Goal: Feedback & Contribution: Contribute content

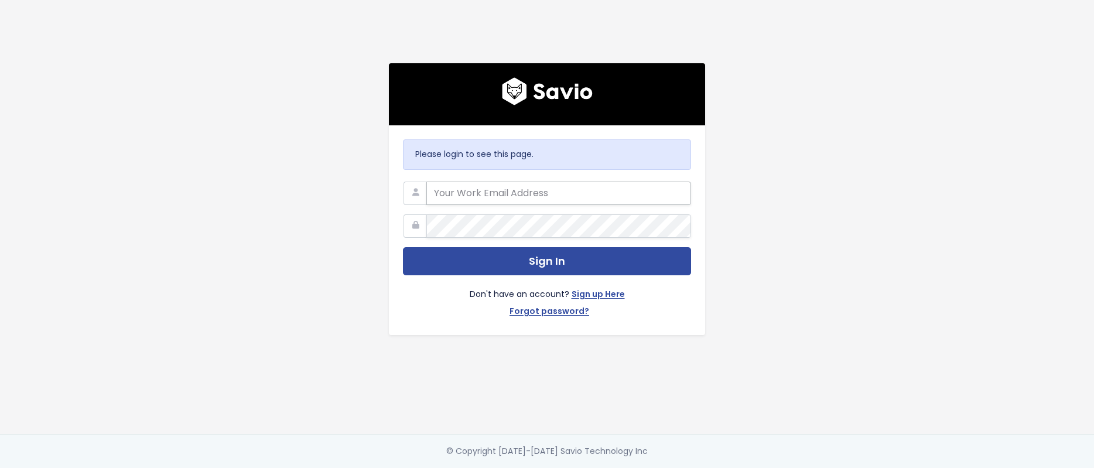
click at [467, 188] on input "email" at bounding box center [558, 193] width 265 height 23
click at [491, 185] on input "email" at bounding box center [558, 193] width 265 height 23
type input "[EMAIL_ADDRESS][DOMAIN_NAME]"
click at [403, 247] on button "Sign In" at bounding box center [547, 261] width 288 height 29
click at [469, 183] on input "email" at bounding box center [558, 193] width 265 height 23
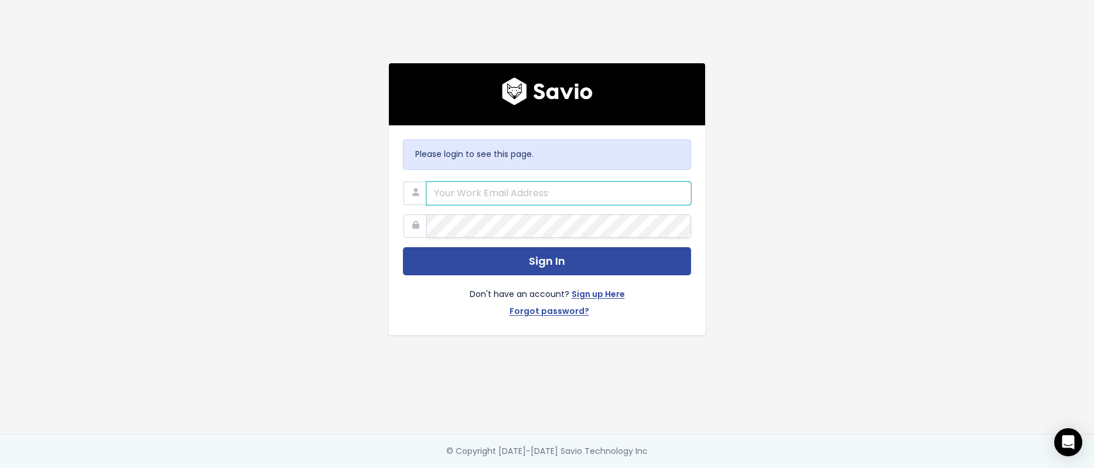
click at [444, 184] on input "email" at bounding box center [558, 193] width 265 height 23
click at [496, 185] on input "riette.verster@liferaftinc.com" at bounding box center [558, 193] width 265 height 23
type input "riette.verster@liferaftinc.com"
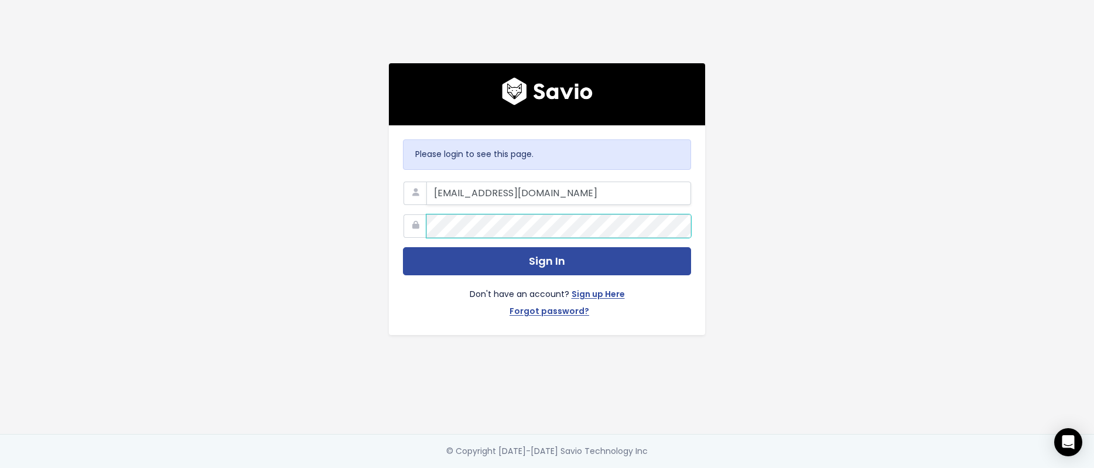
click at [403, 247] on button "Sign In" at bounding box center [547, 261] width 288 height 29
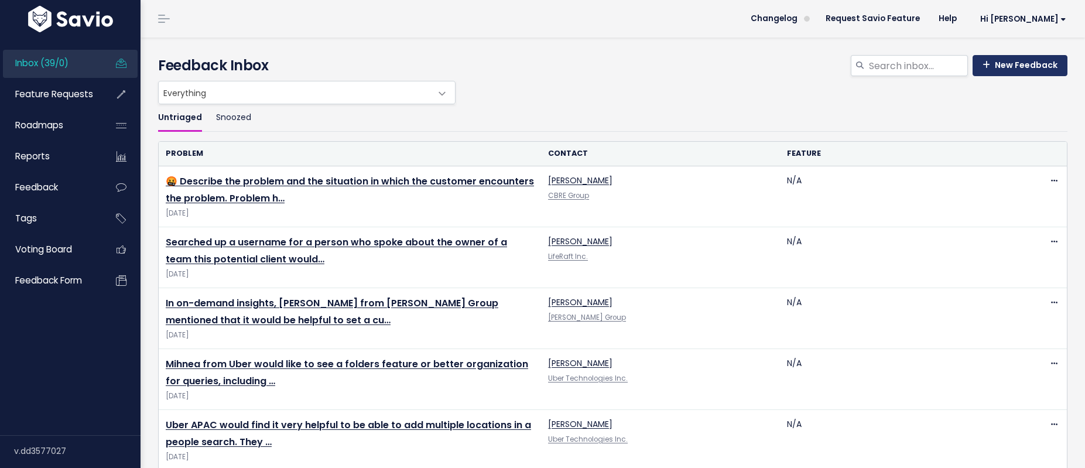
click at [1016, 67] on link "New Feedback" at bounding box center [1019, 65] width 95 height 21
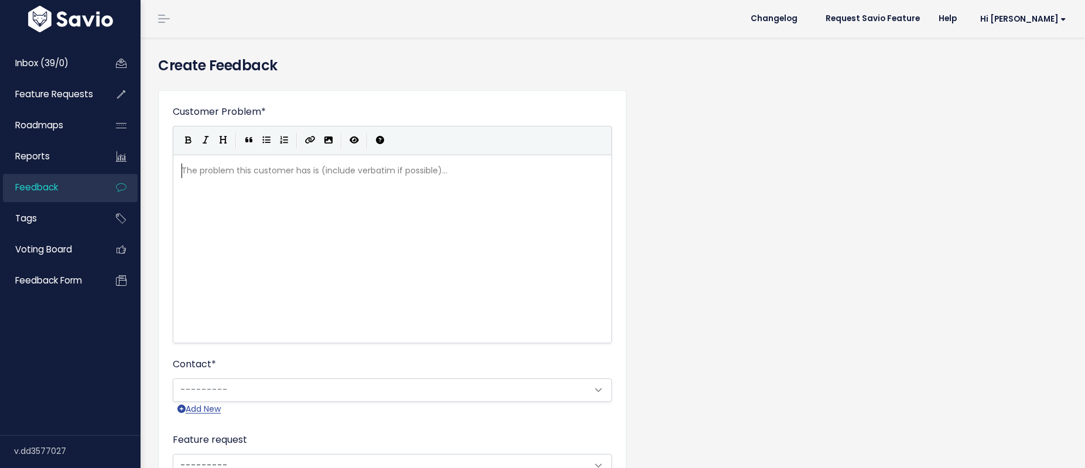
scroll to position [1, 0]
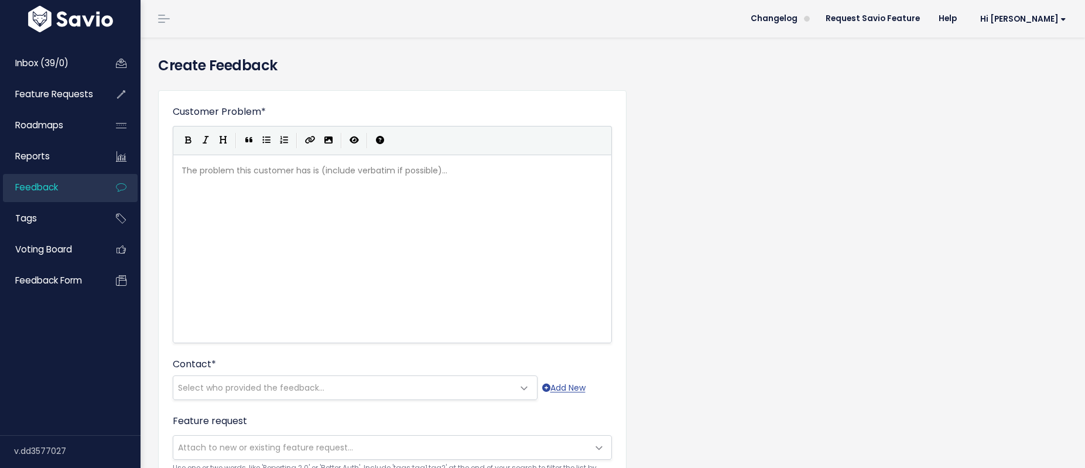
click at [218, 374] on div "Contact * --------- Select who provided the feedback... Add New" at bounding box center [392, 378] width 439 height 43
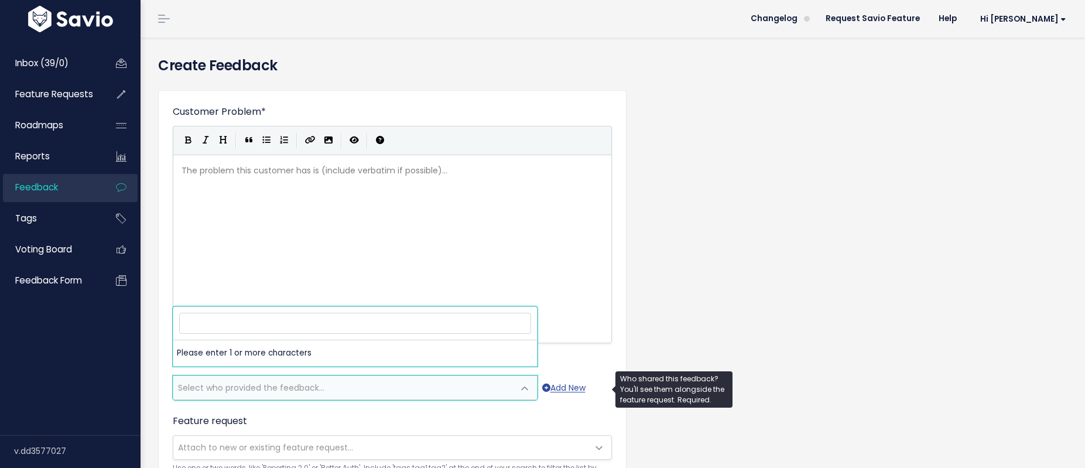
click at [219, 388] on span "Select who provided the feedback..." at bounding box center [251, 388] width 146 height 12
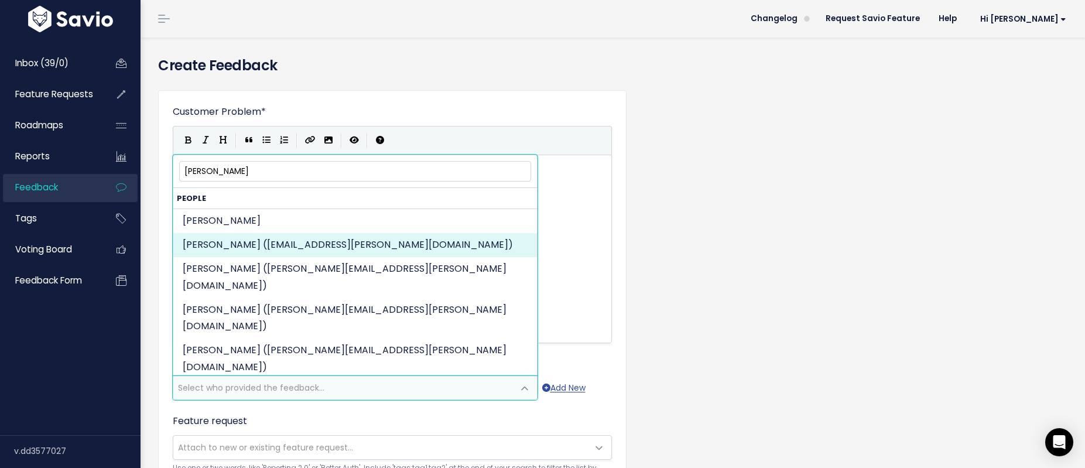
type input "allan"
select select "82972367"
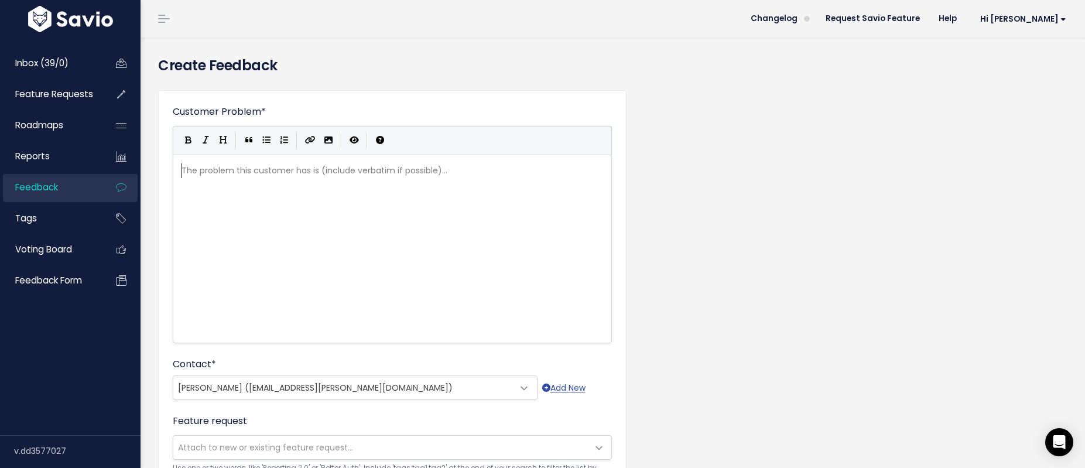
click at [239, 173] on pre "​" at bounding box center [396, 170] width 435 height 15
type textarea "All="
click at [291, 177] on pre "​" at bounding box center [396, 170] width 435 height 15
click at [194, 173] on pre "​" at bounding box center [396, 170] width 435 height 15
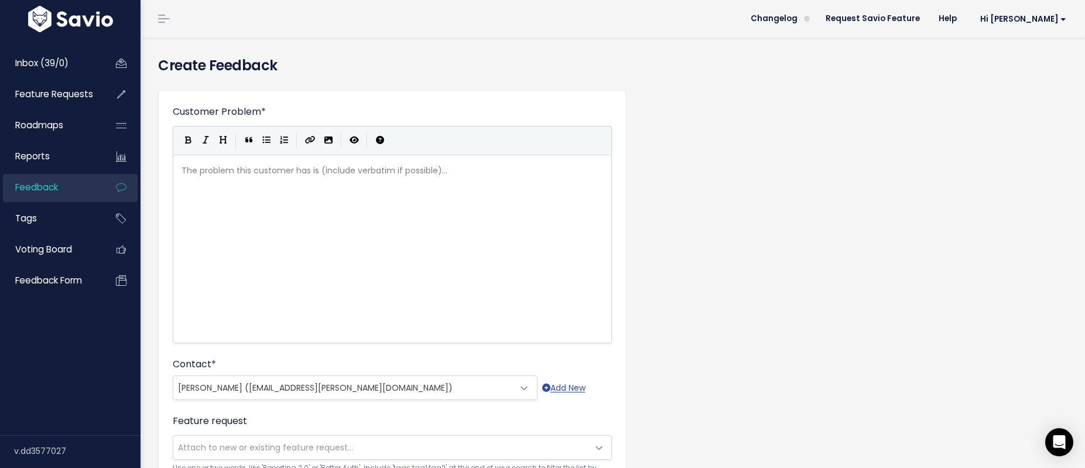
click at [179, 176] on pre "​" at bounding box center [396, 170] width 435 height 15
click at [182, 170] on span "​" at bounding box center [182, 171] width 0 height 12
click at [186, 166] on pre "​" at bounding box center [396, 170] width 435 height 15
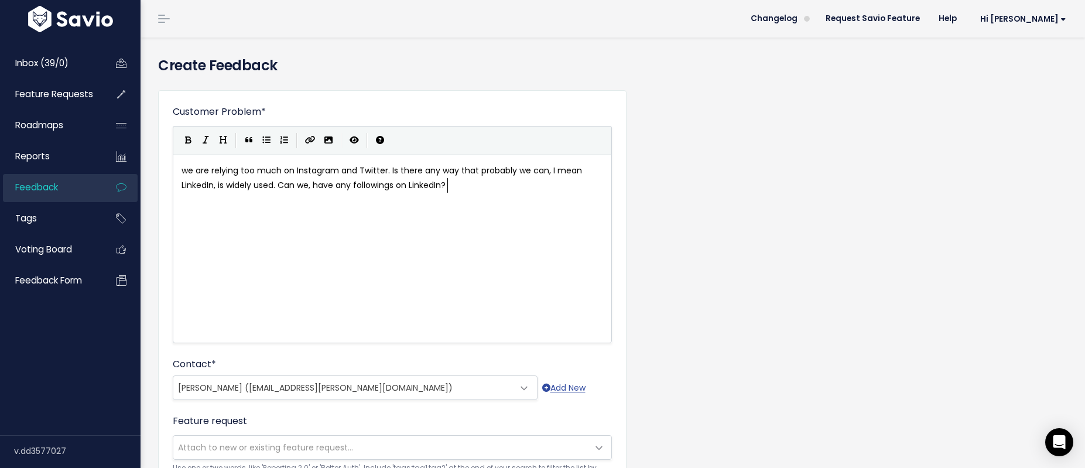
click at [247, 204] on div "xxxxxxxxxx we are relying too much on Instagram and Twitter. Is there any way t…" at bounding box center [407, 263] width 456 height 205
click at [183, 174] on span "we are relying too much on Instagram and Twitter. Is there any way that probabl…" at bounding box center [383, 178] width 403 height 26
type textarea "The MET need Followings for Linked"
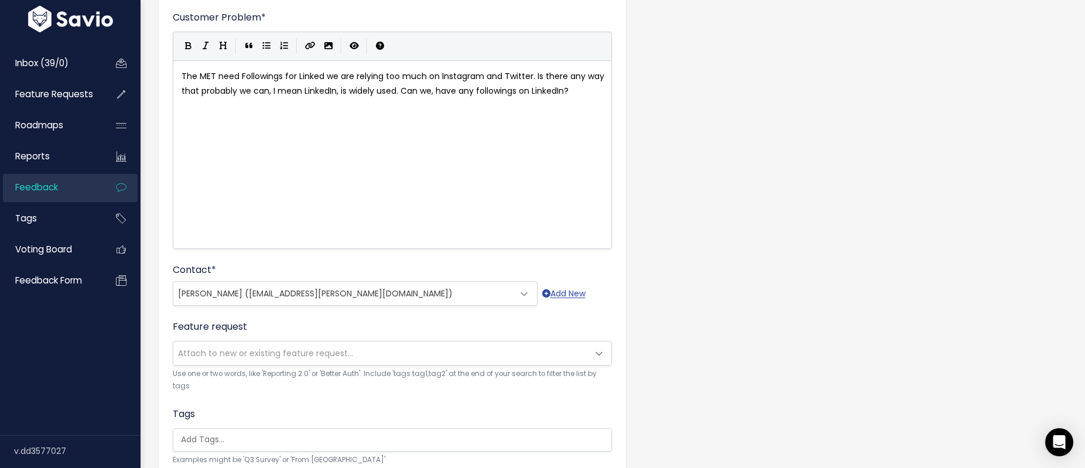
scroll to position [95, 0]
click at [285, 73] on span "The MET need Followings for Linked we are relying too much on Instagram and Twi…" at bounding box center [394, 82] width 425 height 26
type textarea "to be expanded, specifically f"
click at [439, 74] on span "The MET need Followings to be expanded, specifically for Linked we are relying …" at bounding box center [393, 89] width 422 height 41
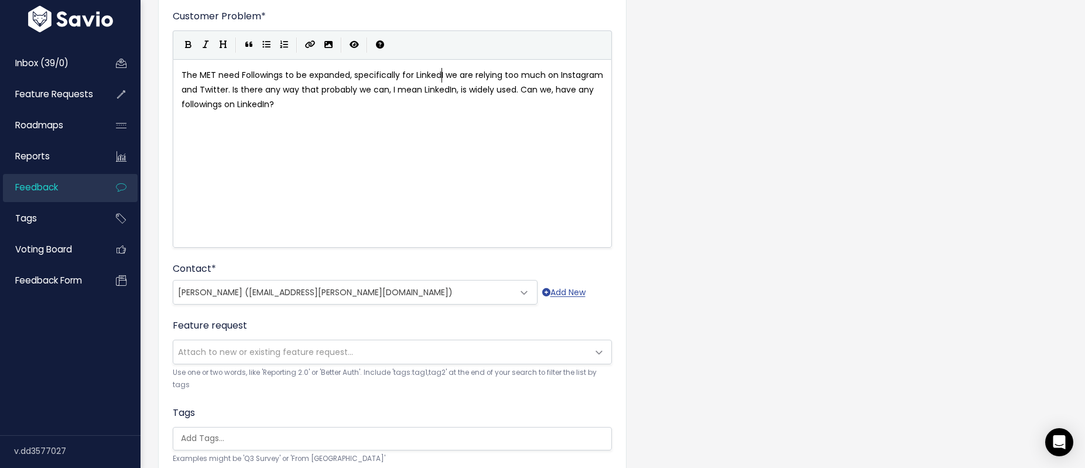
scroll to position [4, 7]
type textarea "IN"
type textarea "n:"
click at [451, 72] on span "The MET need Followings to be expanded, specifically for LinkedIn: we are relyi…" at bounding box center [397, 89] width 431 height 41
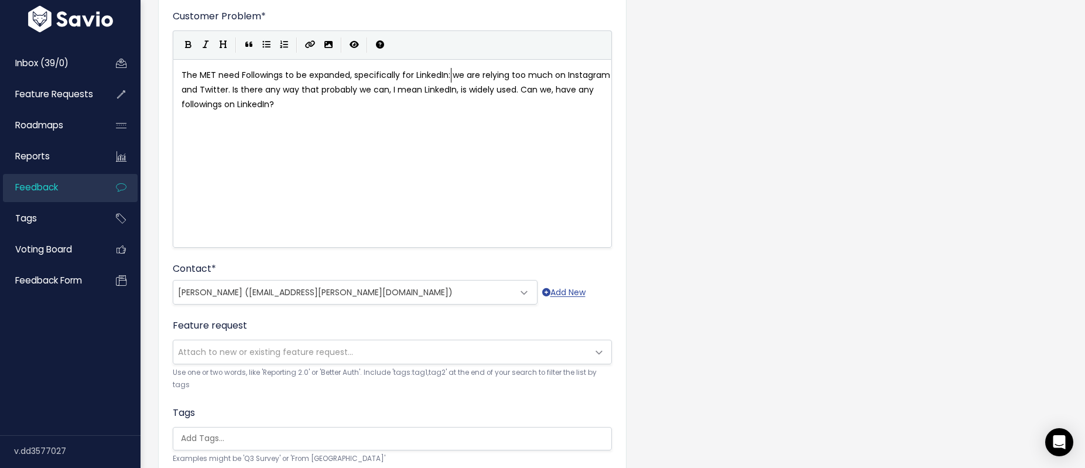
type textarea """
click at [342, 105] on pre "The MET need Followings to be expanded, specifically for LinkedIn: "we are rely…" at bounding box center [396, 90] width 435 height 44
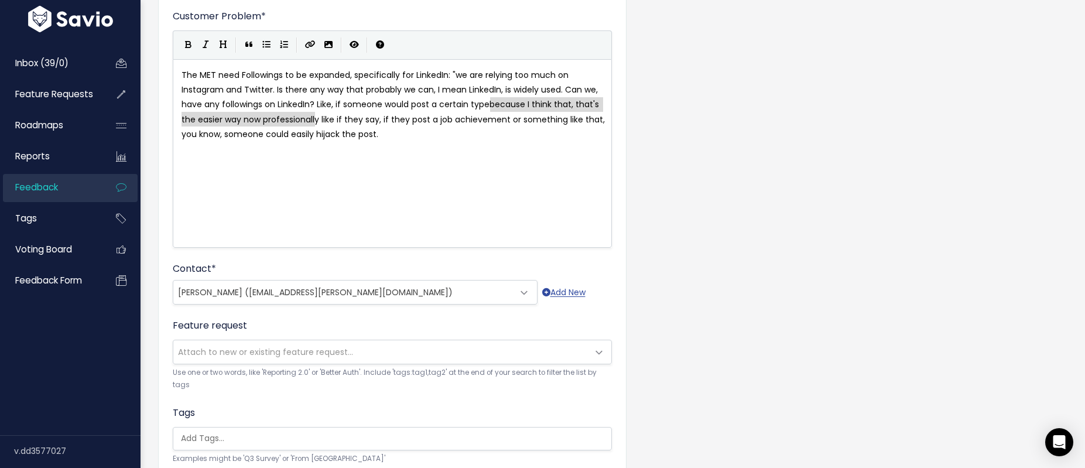
type textarea "​because I think that, that's the easier way now professionall"
drag, startPoint x: 411, startPoint y: 105, endPoint x: 407, endPoint y: 114, distance: 10.2
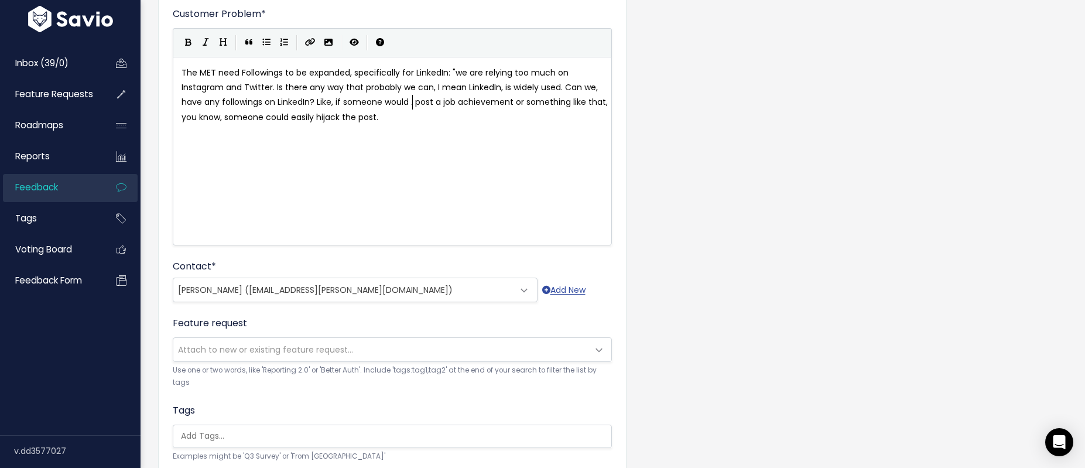
scroll to position [4, 4]
type textarea "..."
click at [426, 117] on pre "The MET need Followings to be expanded, specifically for LinkedIn: "we are rely…" at bounding box center [396, 95] width 435 height 59
type textarea """
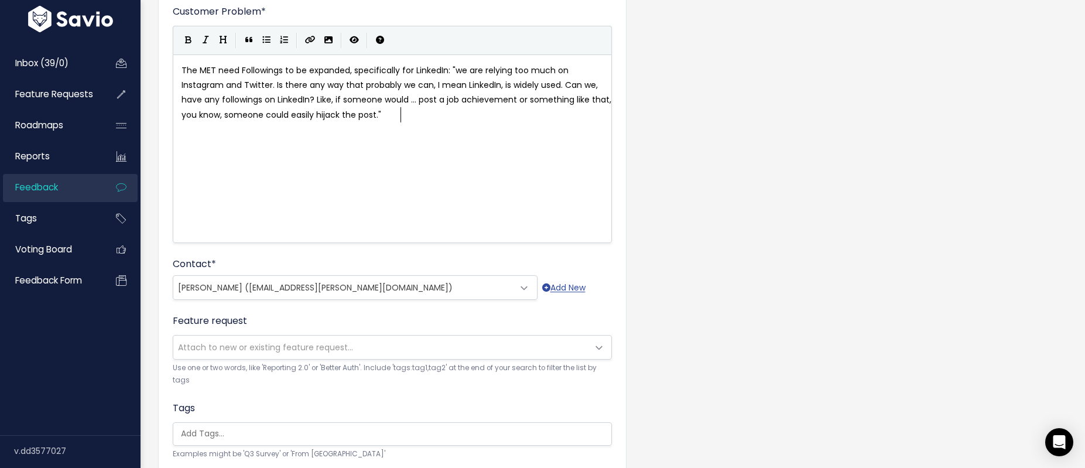
click at [225, 346] on span "Attach to new or existing feature request..." at bounding box center [265, 347] width 175 height 12
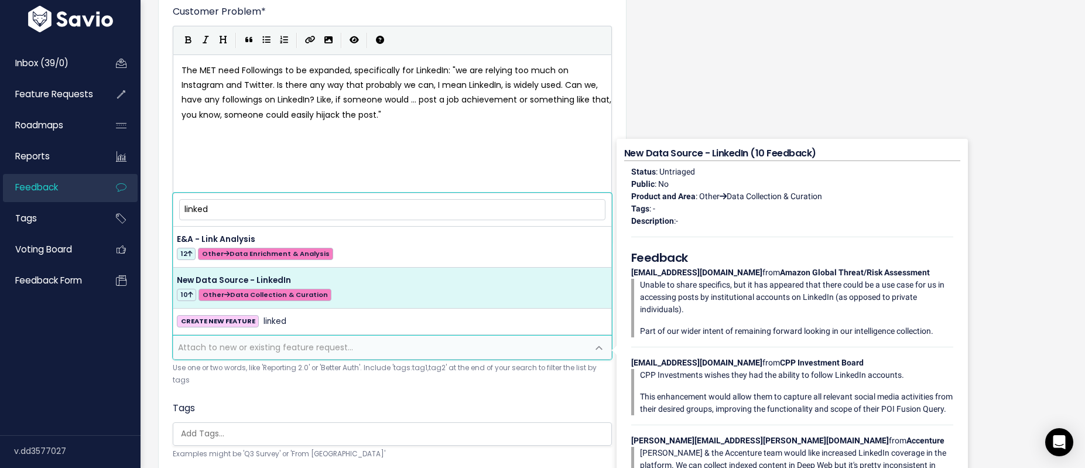
type input "linked"
select select "56490"
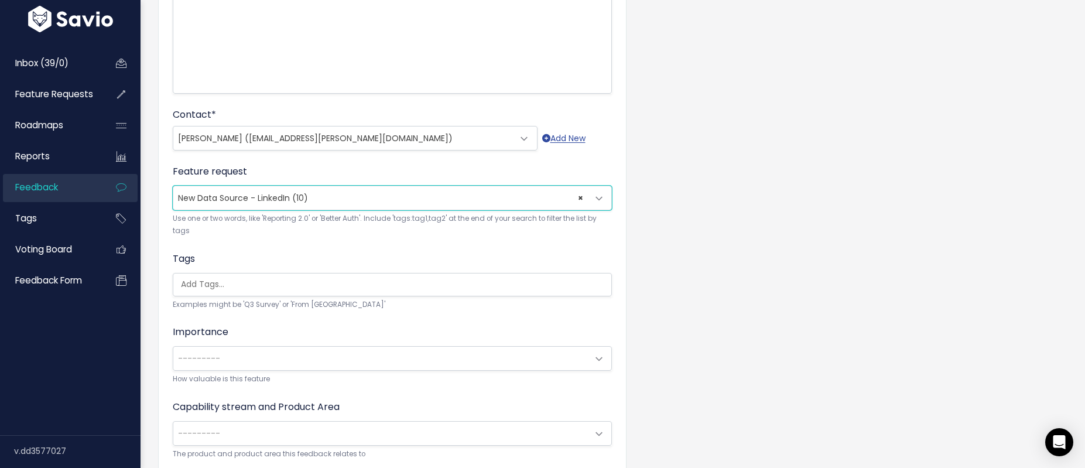
scroll to position [294, 0]
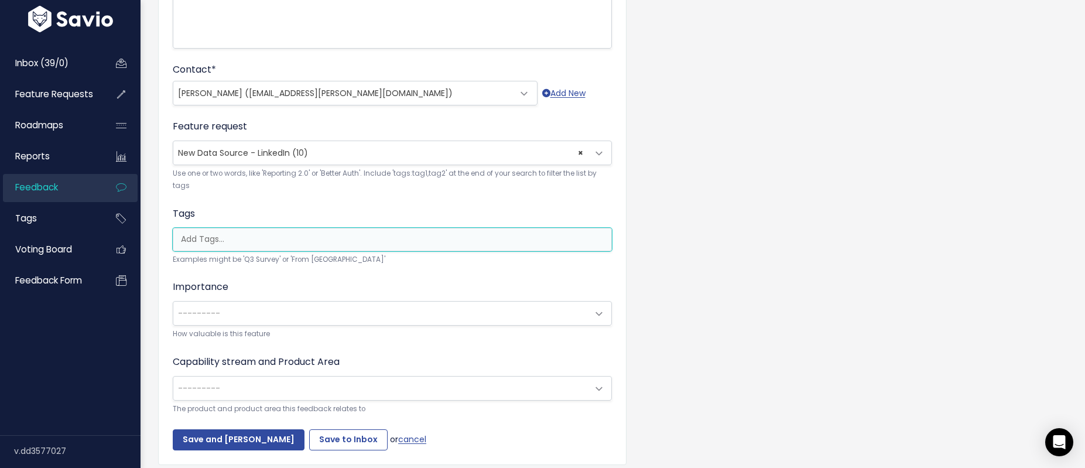
click at [217, 242] on input "search" at bounding box center [395, 239] width 438 height 12
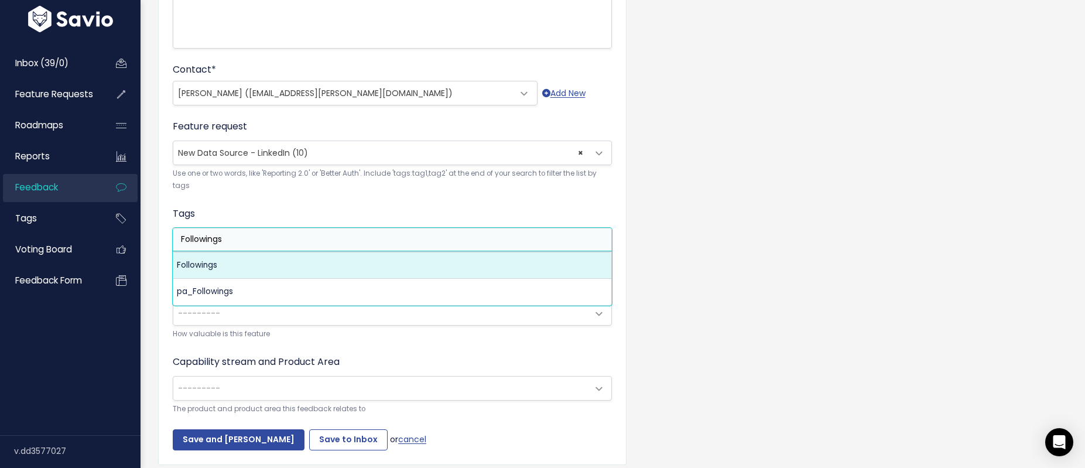
type input "Followings"
select select "13244"
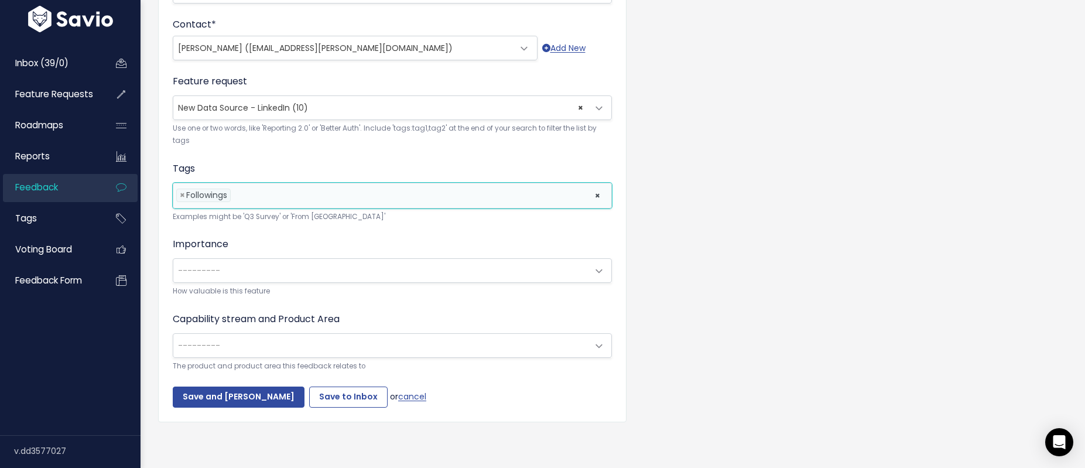
scroll to position [348, 0]
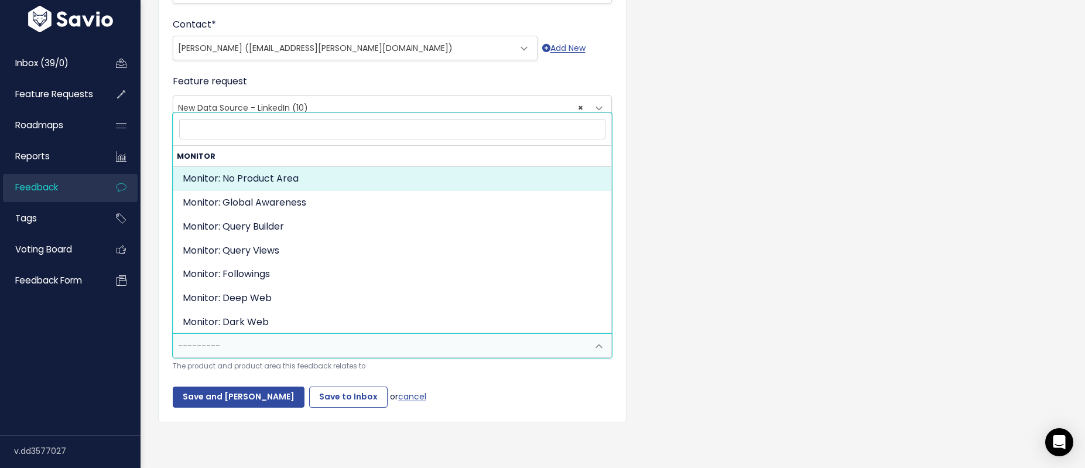
click at [248, 334] on span "---------" at bounding box center [380, 345] width 415 height 23
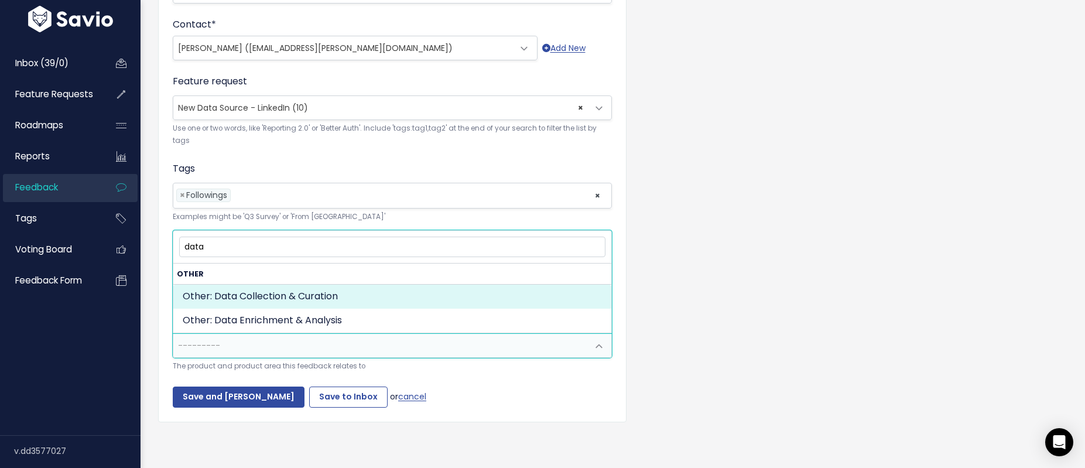
type input "data"
select select "OTHER:DATA_COLLECTION_CURATION"
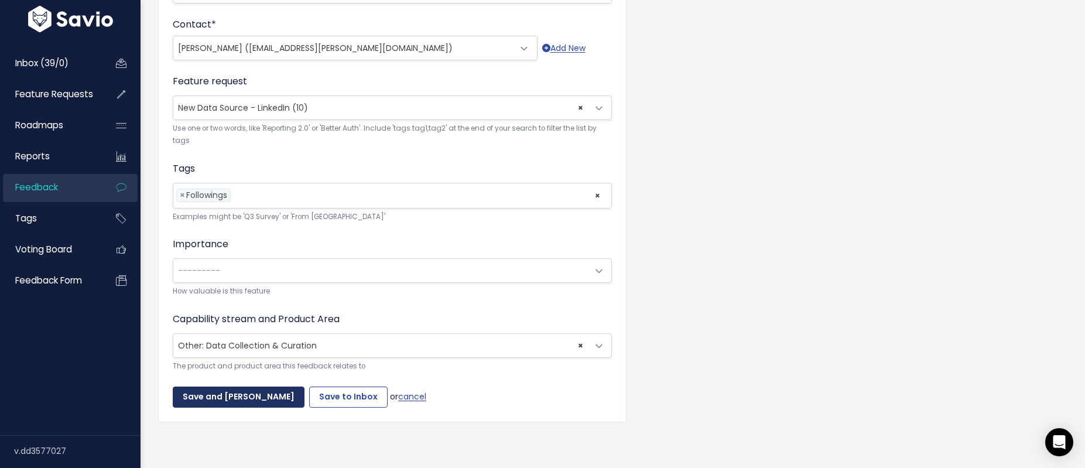
click at [259, 387] on input "Save and Mark Triaged" at bounding box center [239, 396] width 132 height 21
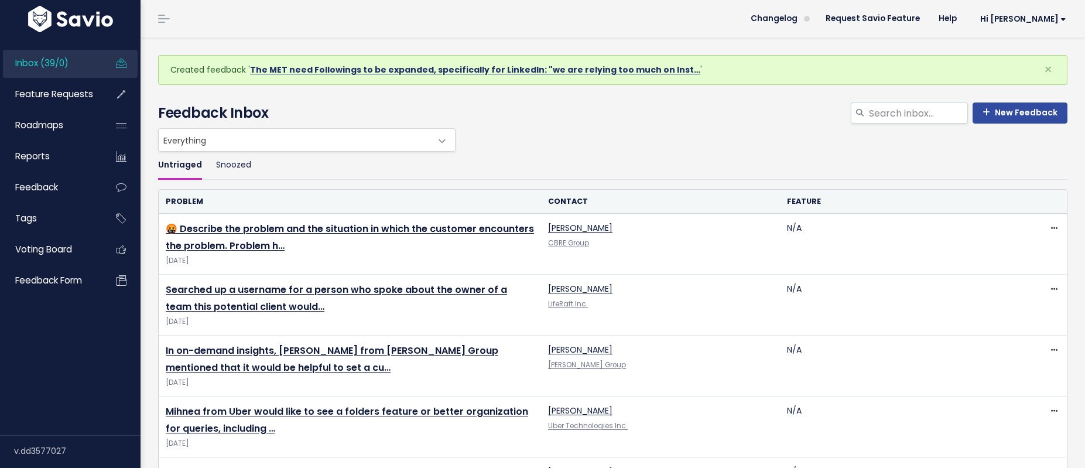
click at [343, 67] on link "The MET need Followings to be expanded, specifically for LinkedIn: "we are rely…" at bounding box center [475, 70] width 450 height 12
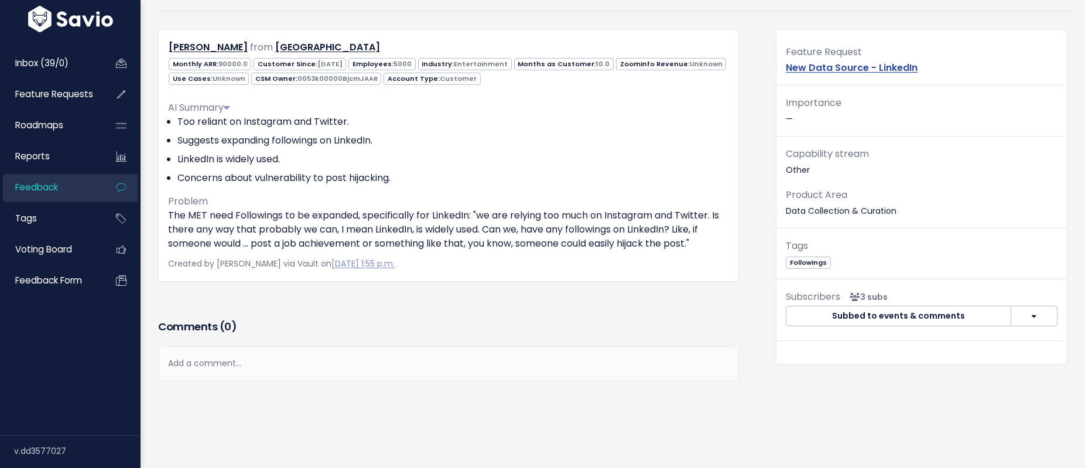
scroll to position [119, 0]
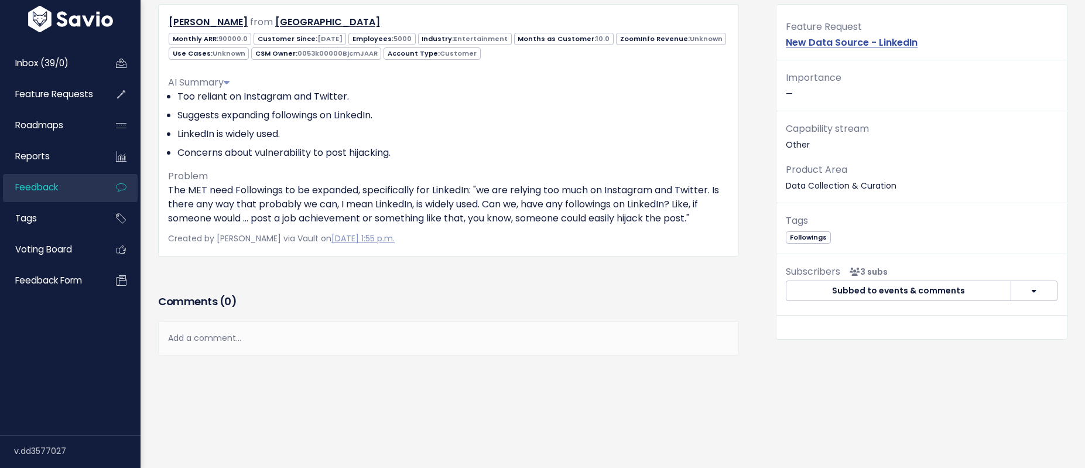
click at [266, 327] on div "Add a comment..." at bounding box center [448, 338] width 581 height 35
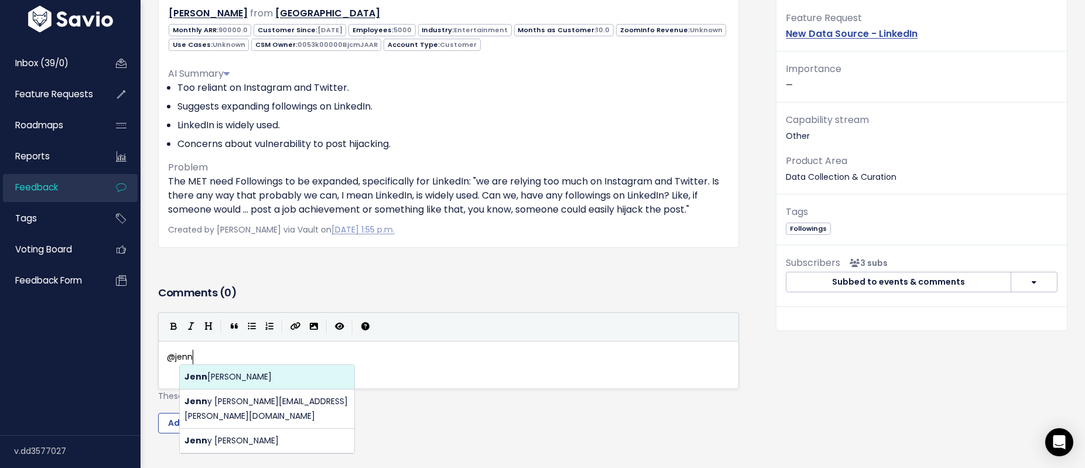
scroll to position [4, 26]
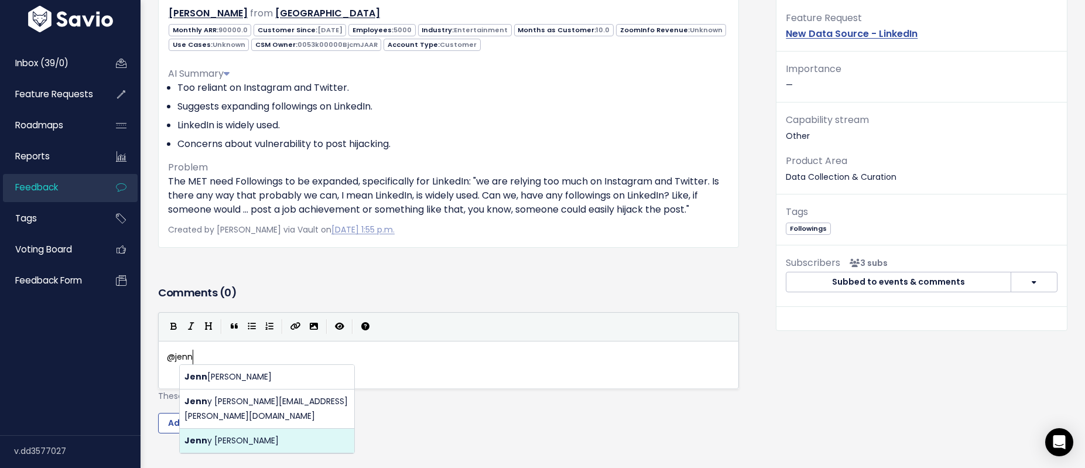
type textarea "@[PERSON_NAME][EMAIL_ADDRESS][PERSON_NAME][DOMAIN_NAME]"
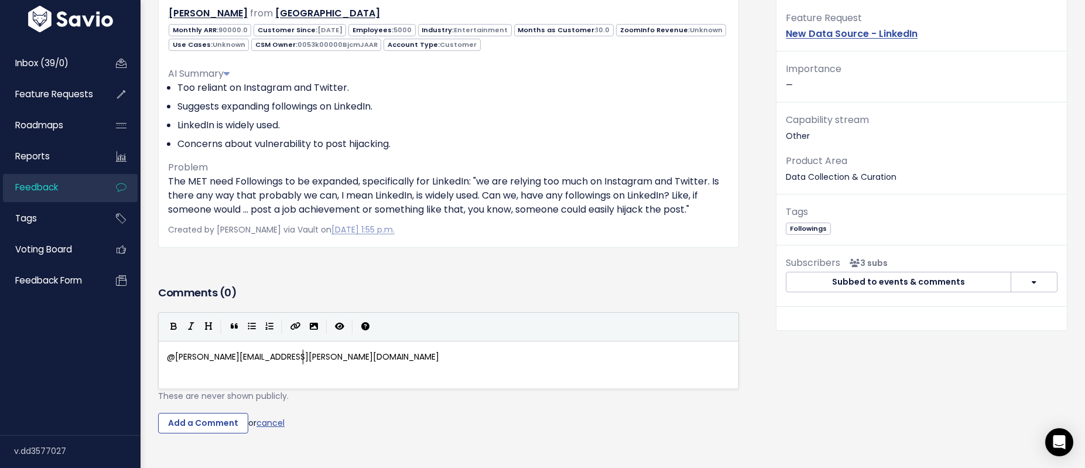
click at [254, 418] on body "Inbox (39/0) Feature Requests Roadmaps ×" at bounding box center [542, 213] width 1085 height 665
type textarea ", FYI!"
click at [180, 424] on input "Add a Comment" at bounding box center [203, 423] width 90 height 21
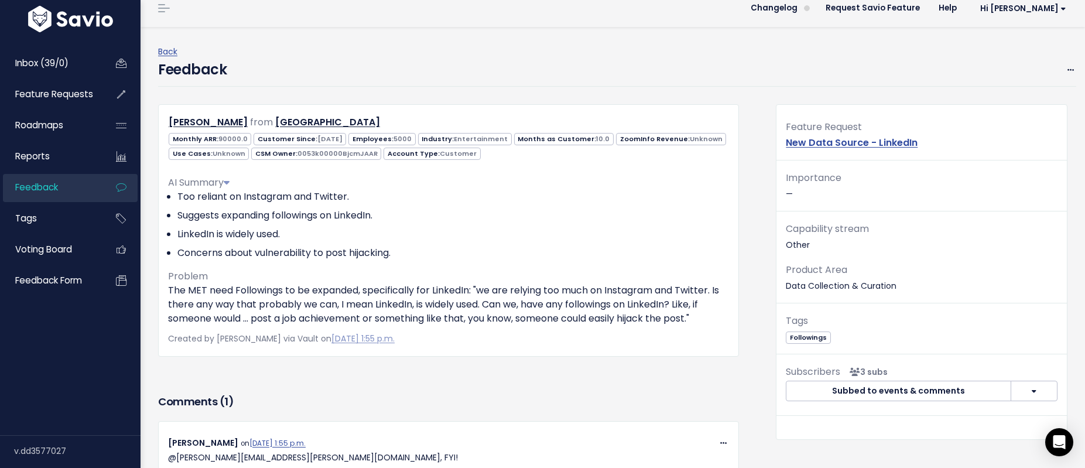
scroll to position [0, 0]
